Goal: Navigation & Orientation: Find specific page/section

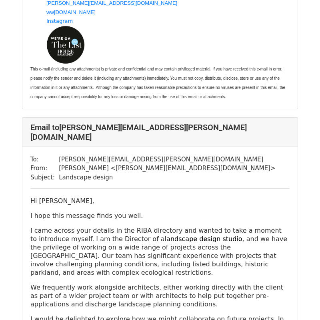
scroll to position [919, 0]
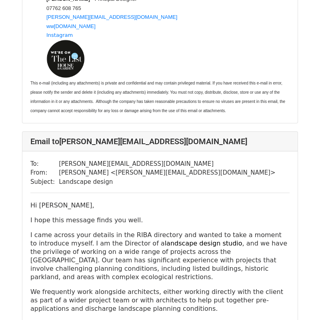
scroll to position [3560, 0]
